Goal: Find specific page/section: Find specific page/section

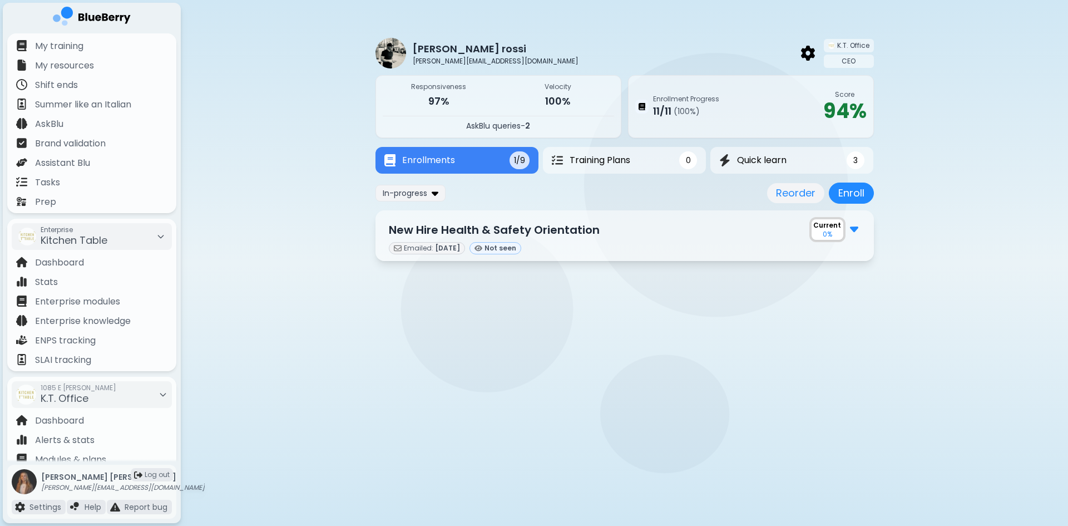
scroll to position [63, 0]
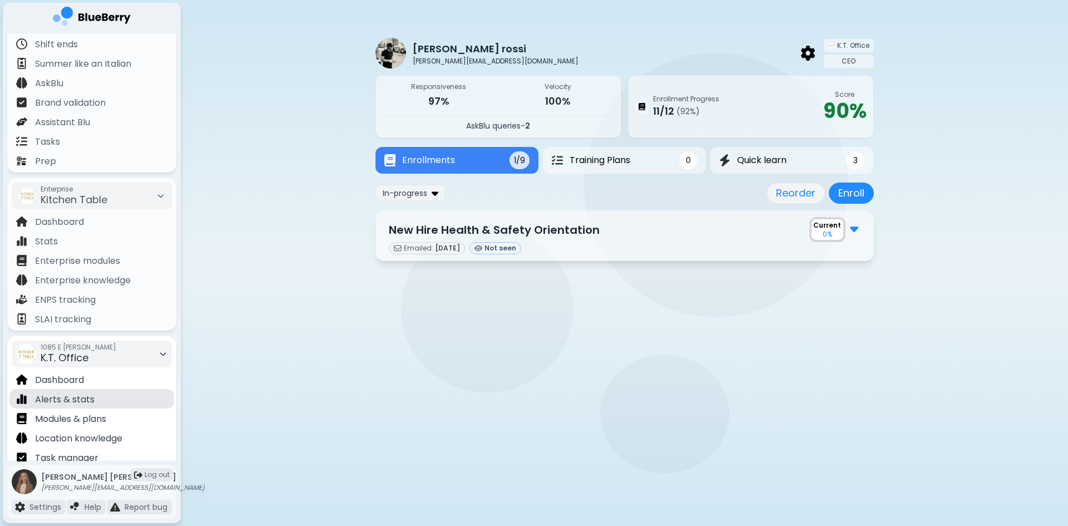
scroll to position [56, 0]
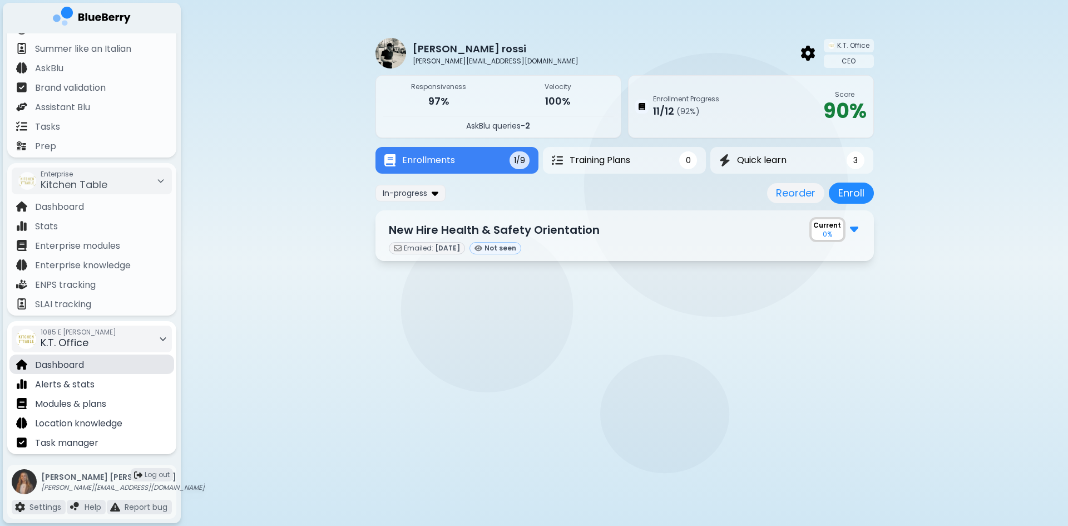
click at [100, 366] on div "Dashboard" at bounding box center [91, 363] width 165 height 19
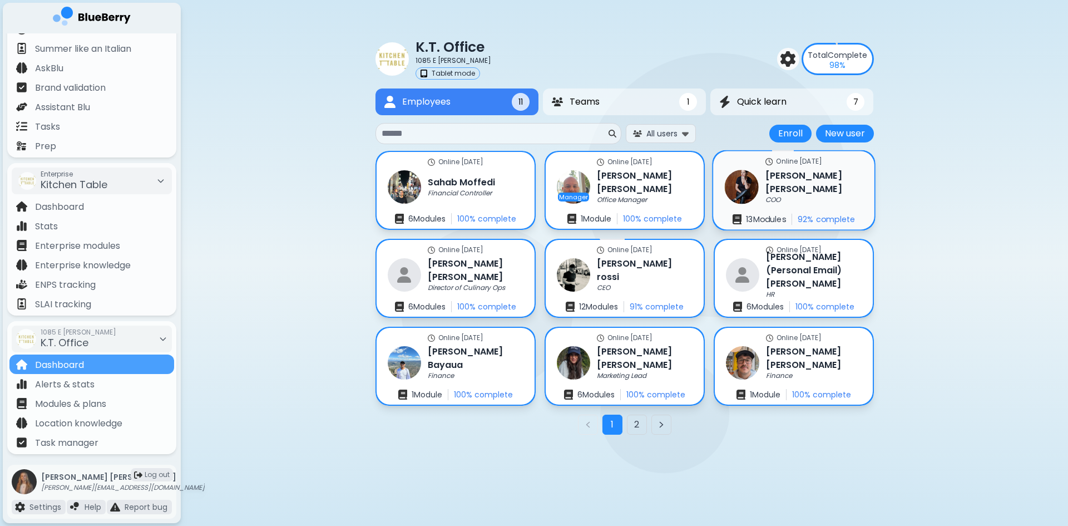
click at [828, 183] on h3 "[PERSON_NAME]" at bounding box center [814, 182] width 97 height 27
